Goal: Task Accomplishment & Management: Manage account settings

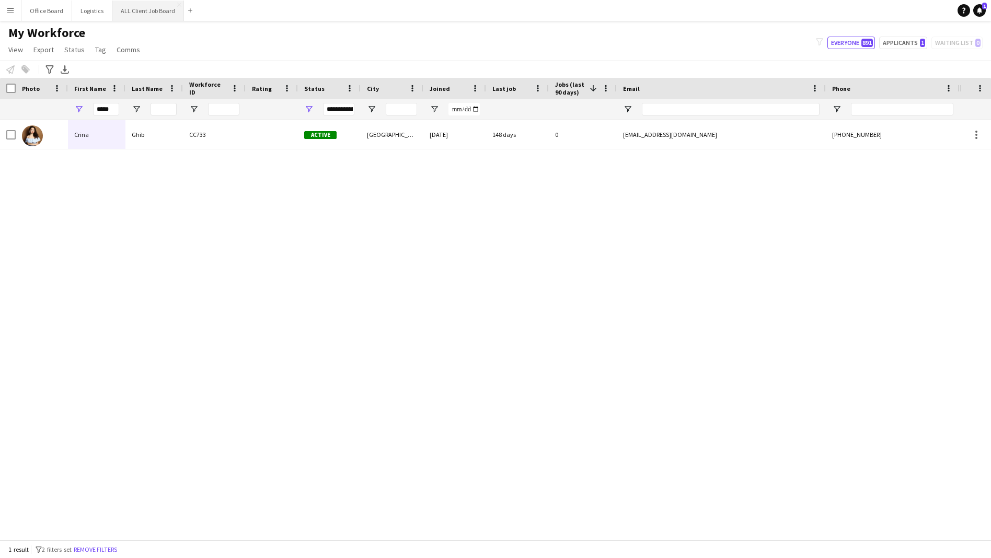
click at [146, 9] on button "ALL Client Job Board Close" at bounding box center [148, 11] width 72 height 20
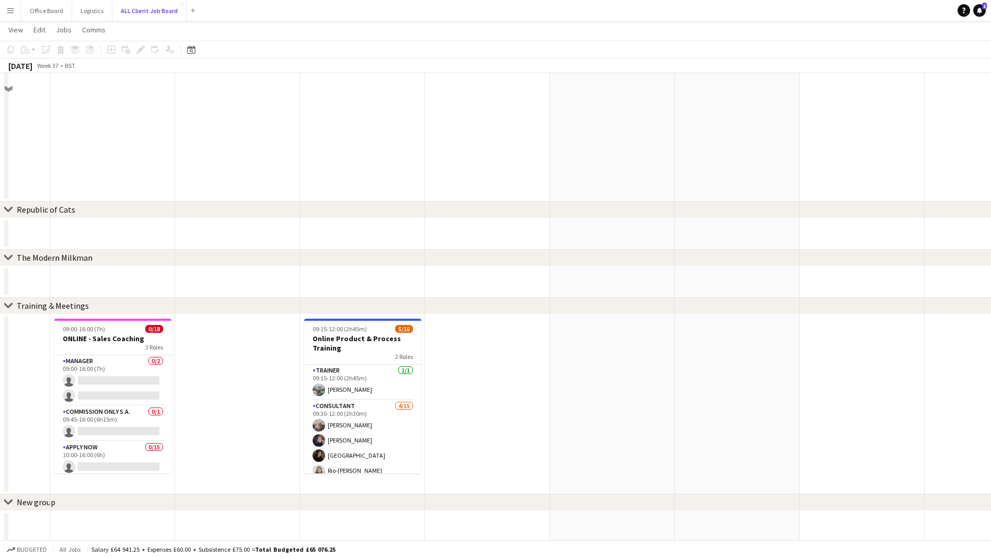
scroll to position [4533, 0]
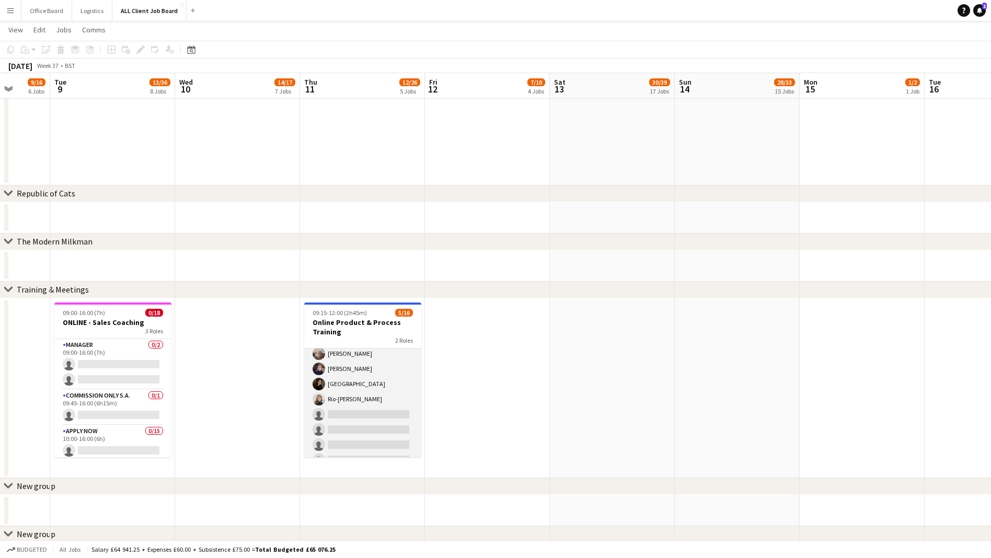
click at [353, 411] on app-card-role "Consultant [DATE] 09:30-12:00 (2h30m) [PERSON_NAME] [PERSON_NAME] sienna east R…" at bounding box center [362, 453] width 117 height 248
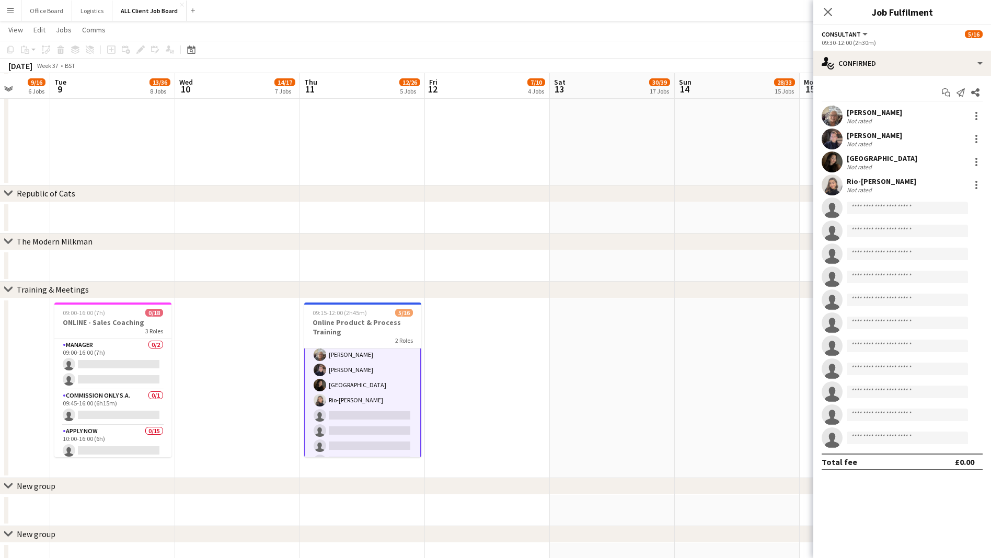
scroll to position [56, 0]
click at [896, 207] on input at bounding box center [906, 208] width 121 height 13
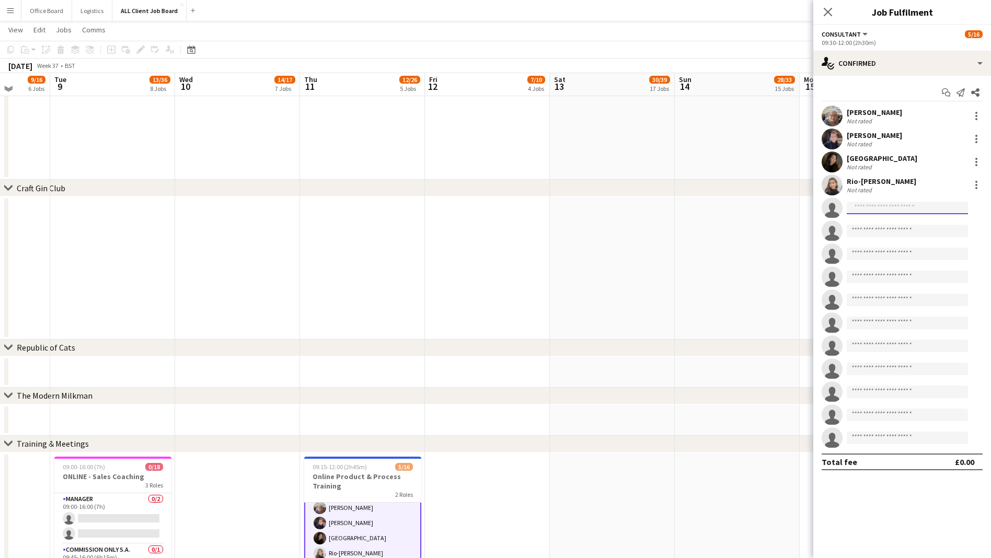
scroll to position [4376, 0]
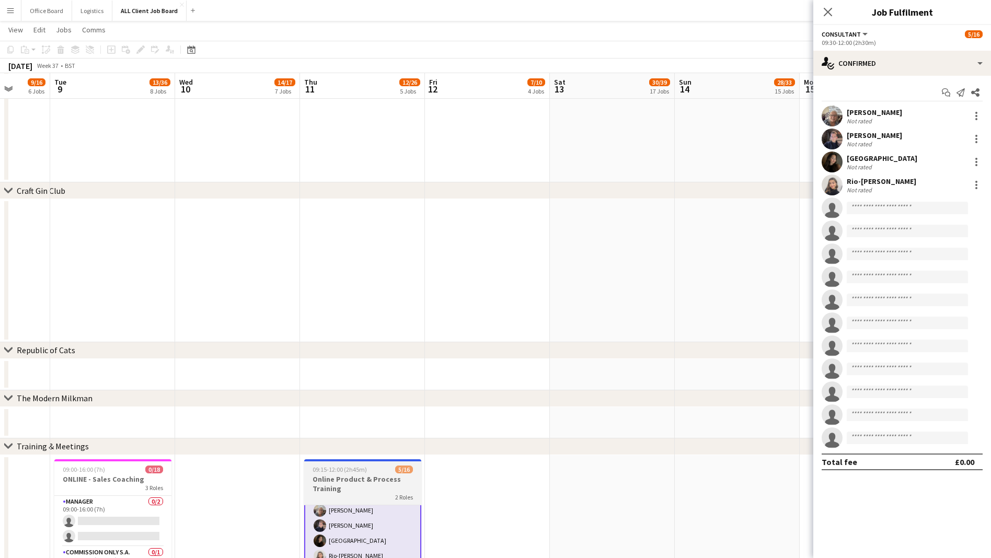
click at [388, 484] on h3 "Online Product & Process Training" at bounding box center [362, 483] width 117 height 19
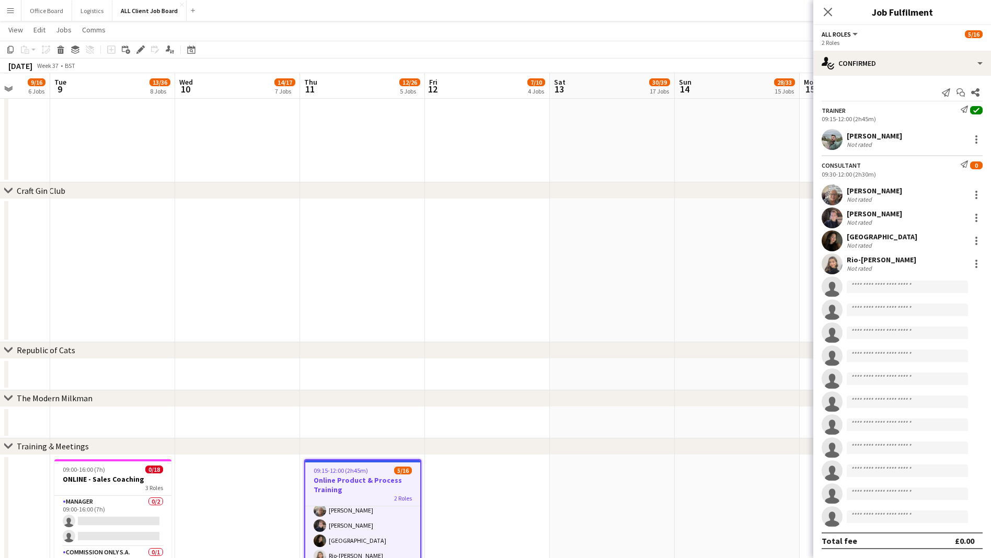
scroll to position [55, 0]
click at [916, 60] on div "single-neutral-actions-check-2 Confirmed" at bounding box center [902, 63] width 178 height 25
click at [923, 108] on div "pen-write Job Details" at bounding box center [935, 108] width 103 height 21
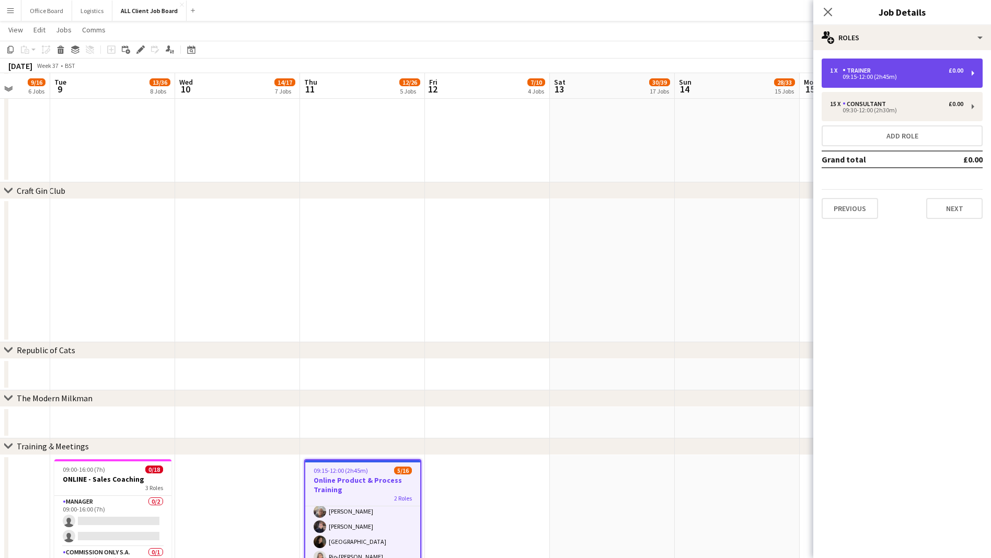
click at [882, 71] on div "1 x Trainer £0.00" at bounding box center [896, 70] width 133 height 7
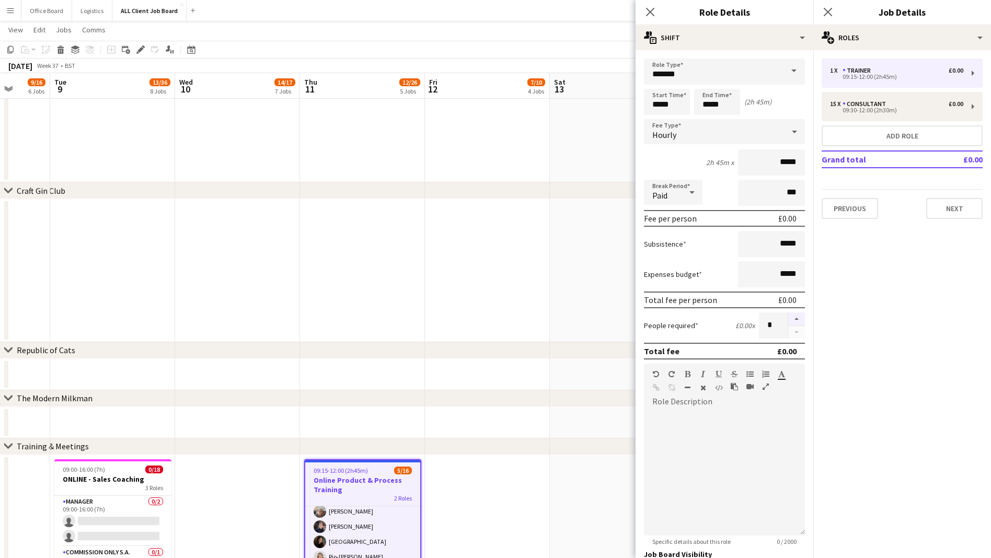
click at [795, 317] on button "button" at bounding box center [796, 319] width 17 height 14
type input "*"
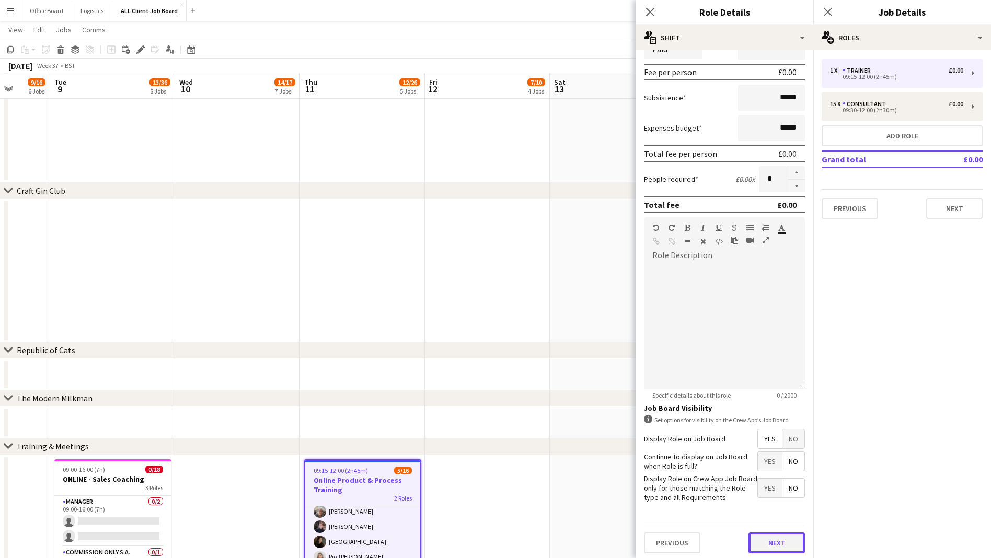
click at [774, 534] on button "Next" at bounding box center [776, 542] width 56 height 21
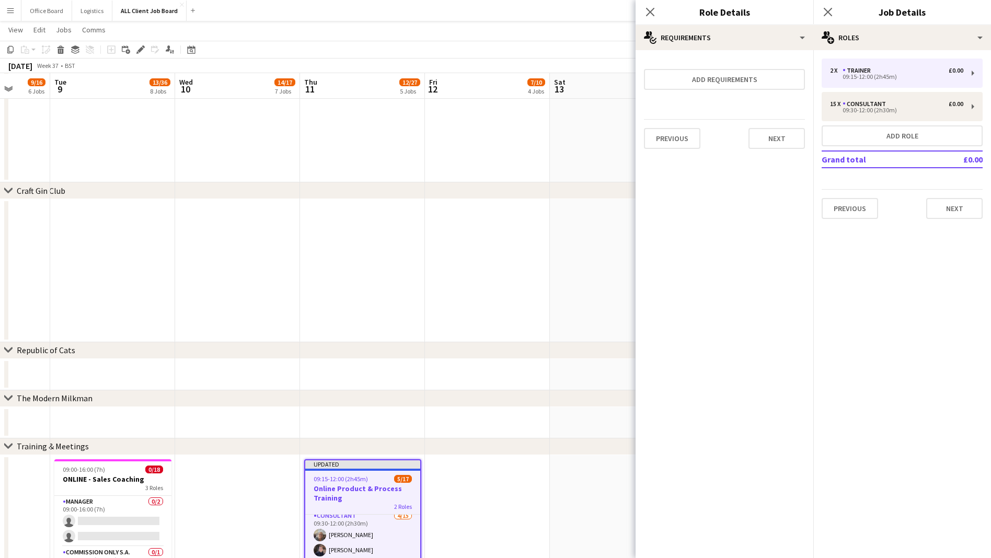
scroll to position [71, 0]
click at [785, 137] on button "Next" at bounding box center [776, 138] width 56 height 21
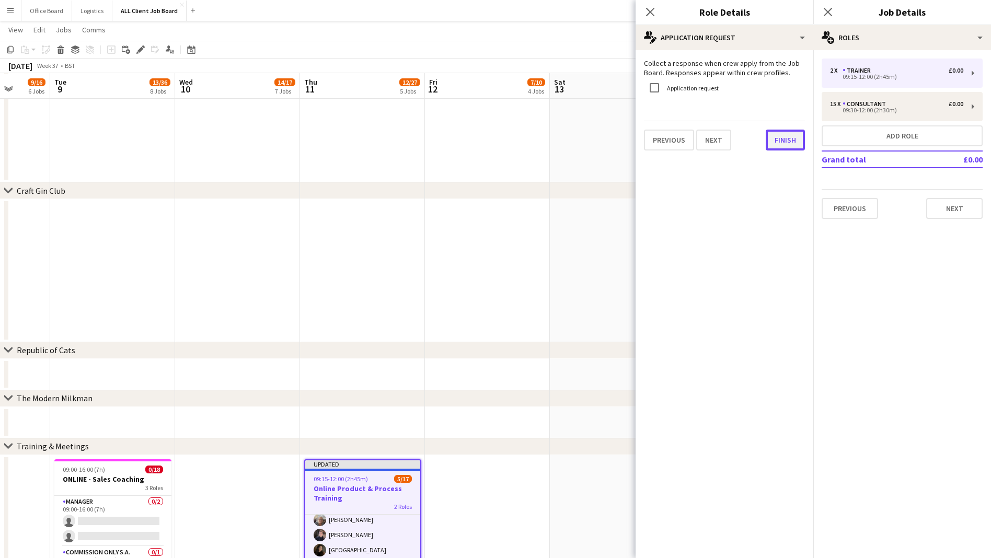
click at [785, 140] on button "Finish" at bounding box center [784, 140] width 39 height 21
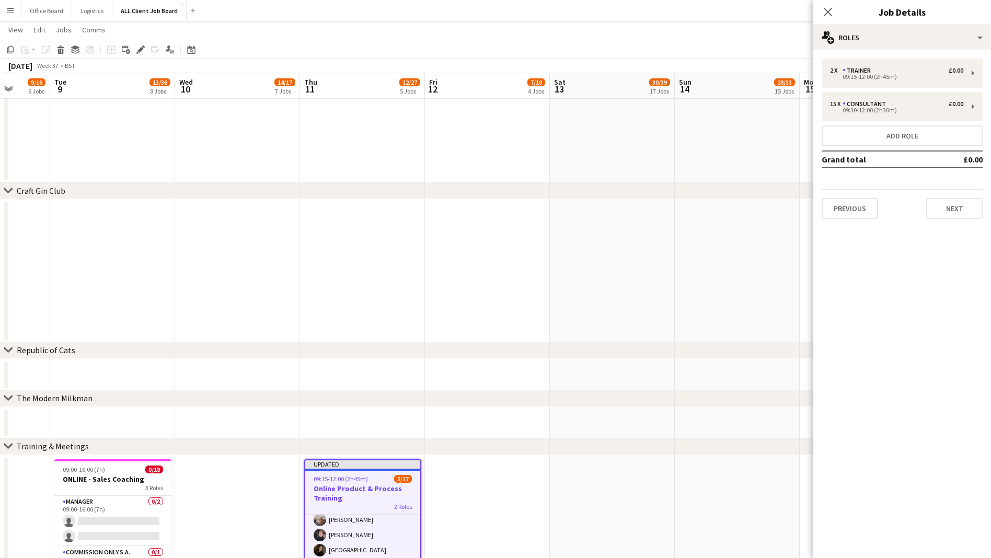
scroll to position [0, 324]
click at [446, 496] on app-date-cell at bounding box center [487, 545] width 125 height 180
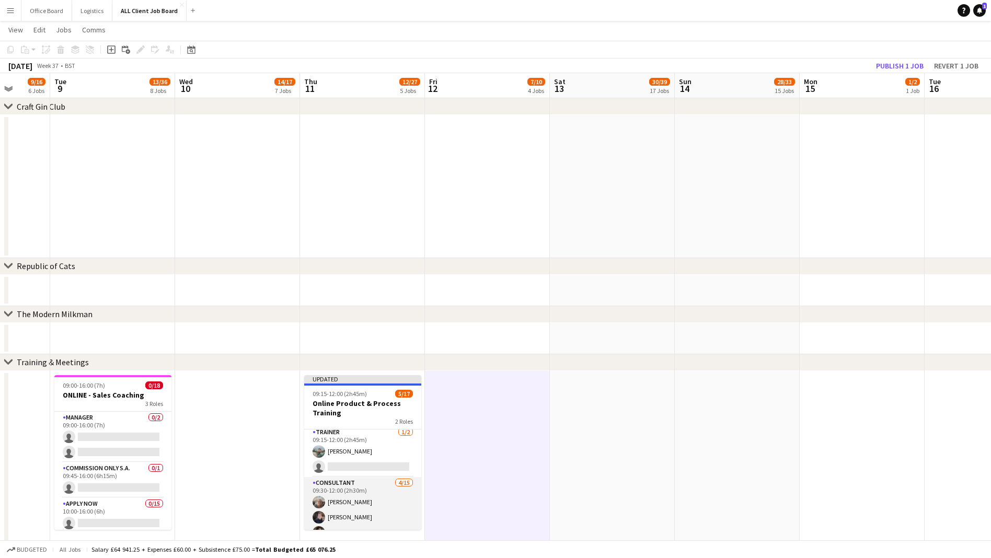
scroll to position [0, 0]
click at [910, 67] on button "Publish 1 job" at bounding box center [899, 66] width 56 height 14
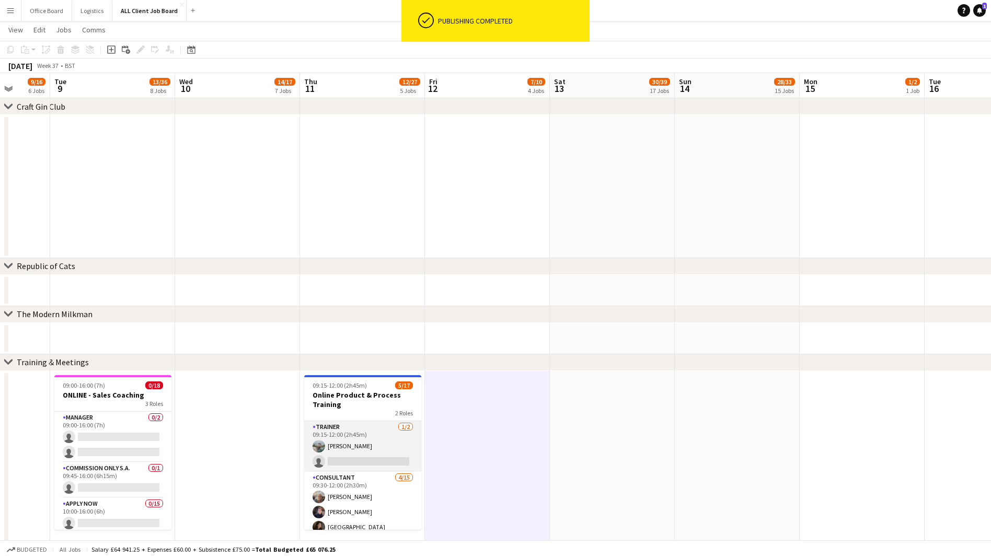
click at [365, 462] on app-card-role "Trainer [DATE] 09:15-12:00 (2h45m) [PERSON_NAME] single-neutral-actions" at bounding box center [362, 446] width 117 height 51
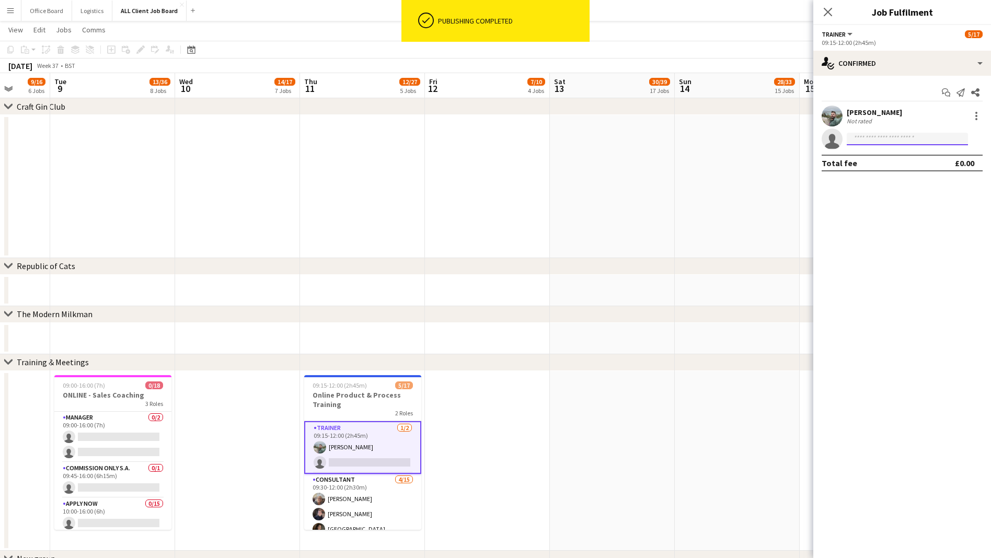
click at [868, 141] on input at bounding box center [906, 139] width 121 height 13
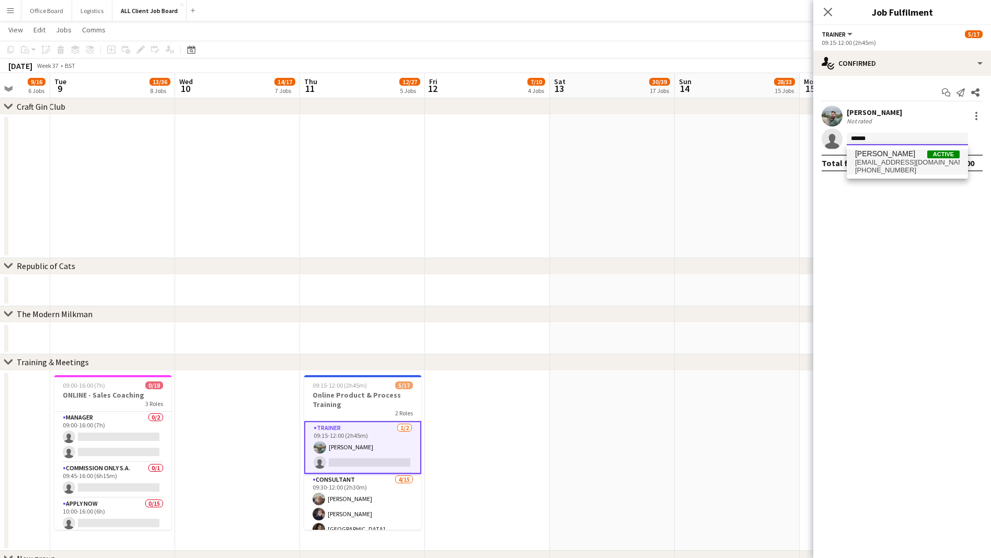
type input "******"
click at [897, 158] on span "[EMAIL_ADDRESS][DOMAIN_NAME]" at bounding box center [907, 162] width 104 height 8
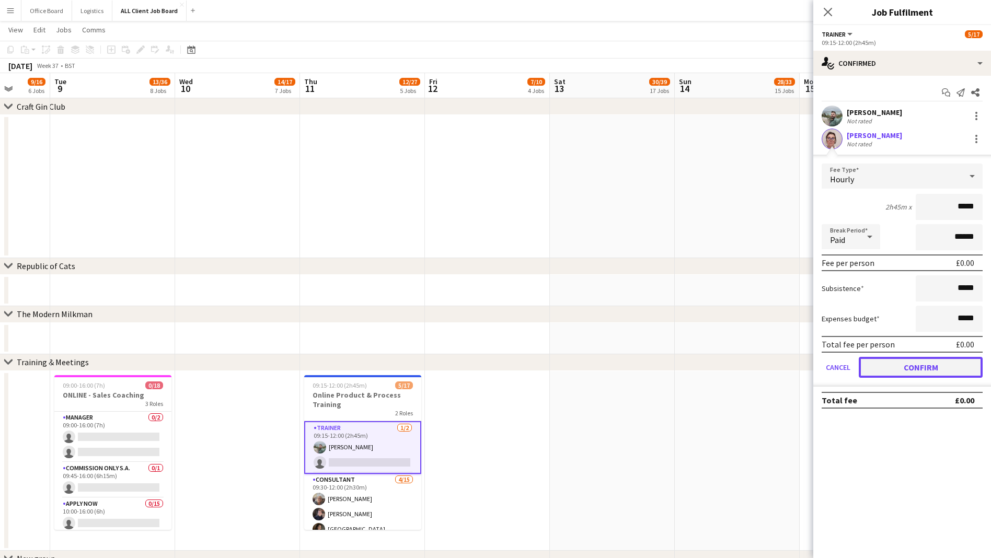
click at [884, 366] on button "Confirm" at bounding box center [920, 367] width 124 height 21
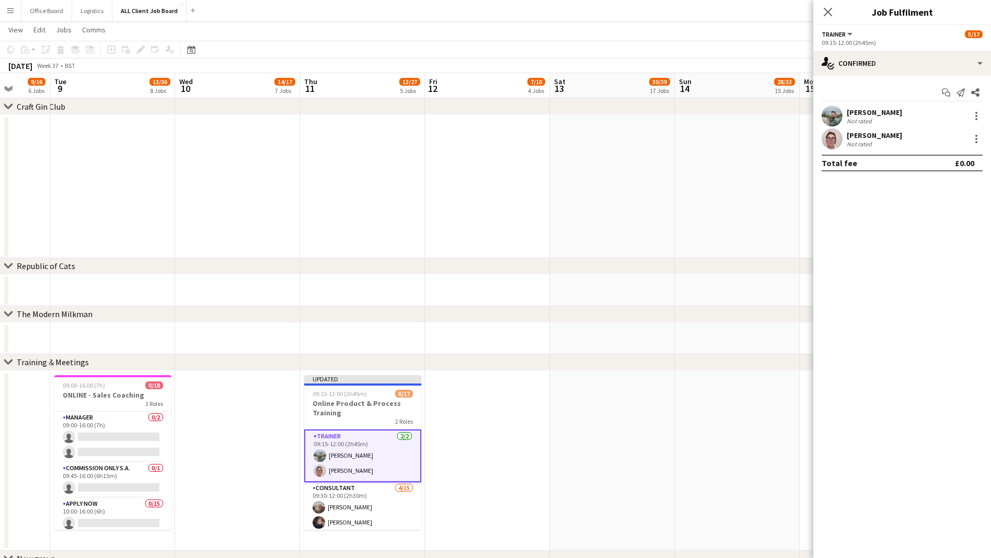
click at [732, 143] on app-date-cell at bounding box center [736, 186] width 125 height 143
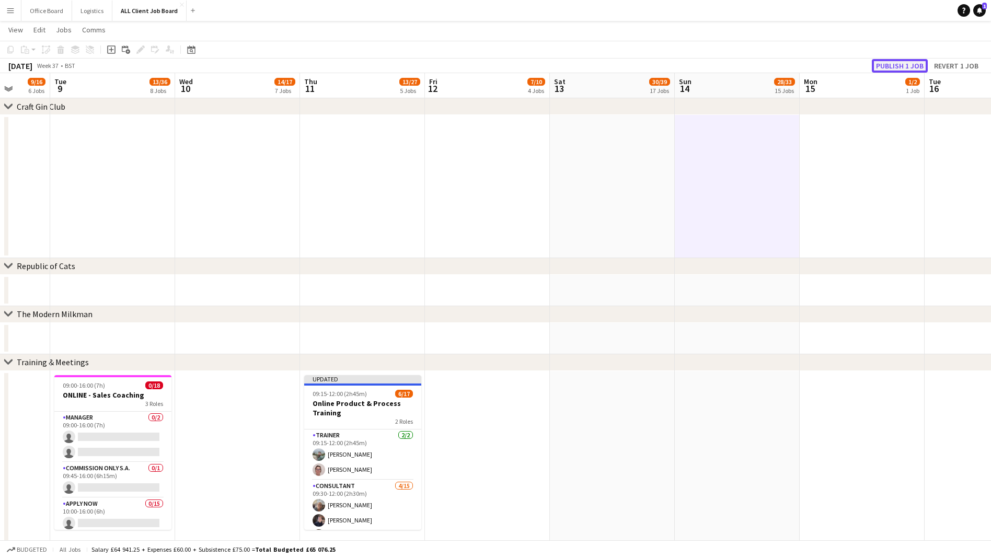
click at [900, 65] on button "Publish 1 job" at bounding box center [899, 66] width 56 height 14
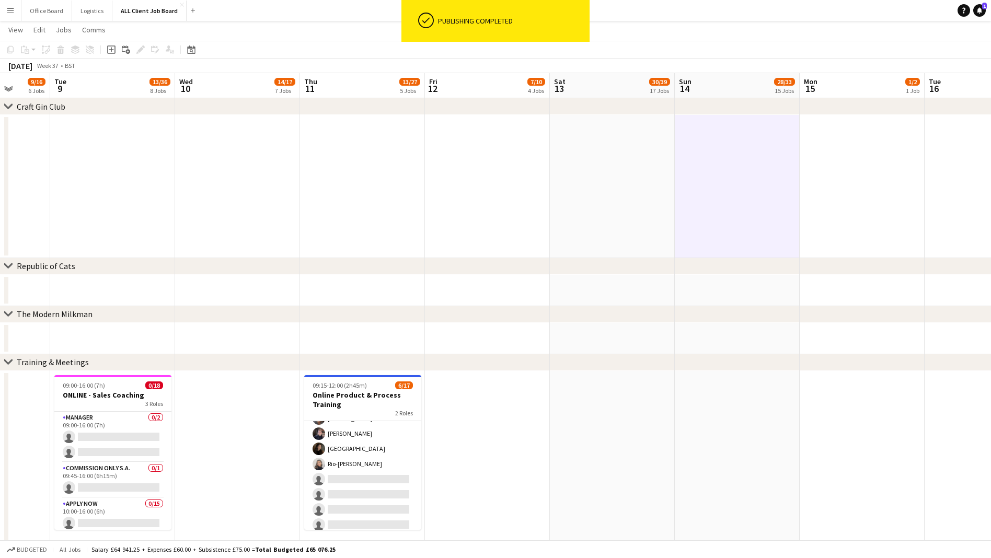
scroll to position [77, 0]
